Goal: Find specific page/section: Find specific page/section

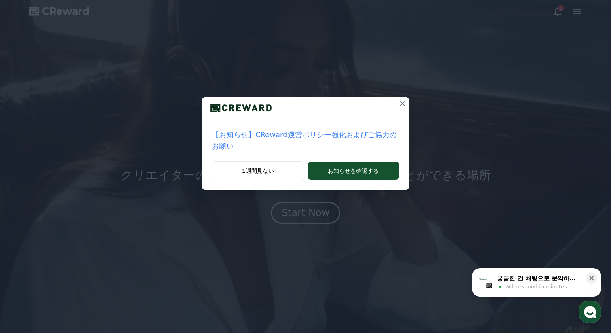
click at [398, 101] on icon at bounding box center [403, 104] width 10 height 10
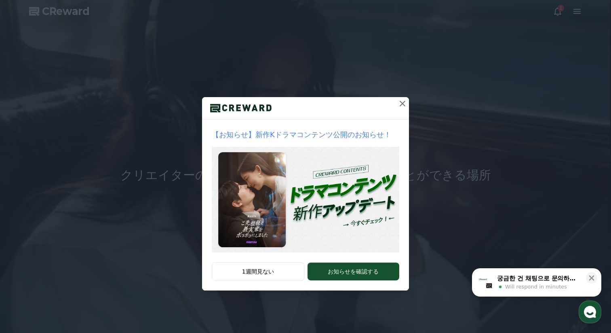
click at [399, 101] on icon at bounding box center [403, 104] width 10 height 10
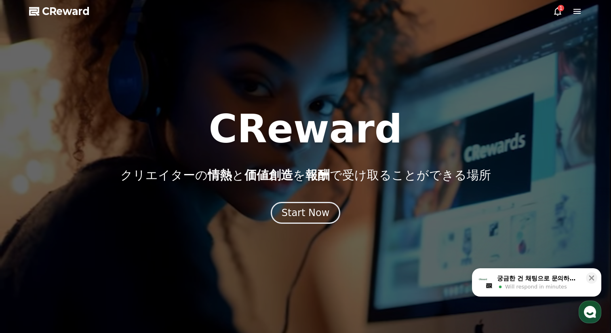
click at [578, 8] on icon at bounding box center [577, 11] width 10 height 10
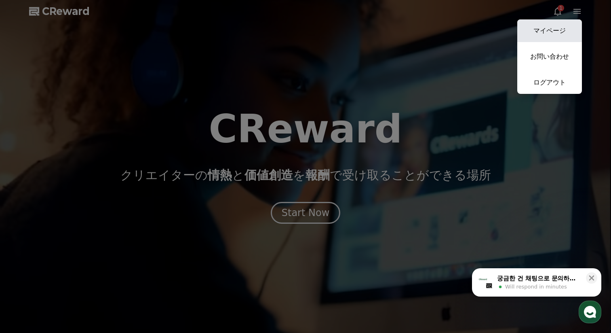
click at [557, 33] on link "マイページ" at bounding box center [549, 30] width 65 height 23
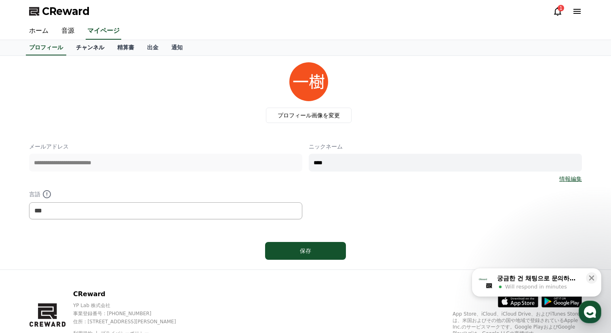
click at [89, 48] on link "チャンネル" at bounding box center [90, 47] width 41 height 15
click at [72, 31] on link "音源" at bounding box center [68, 31] width 26 height 17
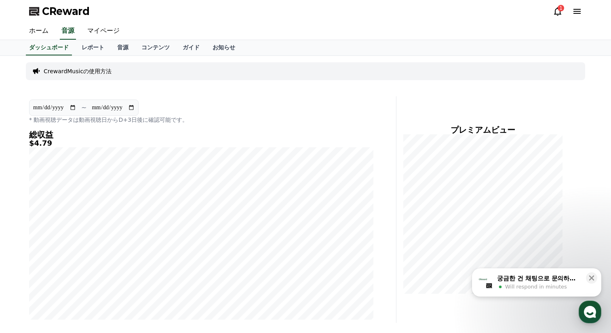
click at [559, 12] on icon at bounding box center [558, 11] width 10 height 10
